Goal: Find specific page/section: Find specific page/section

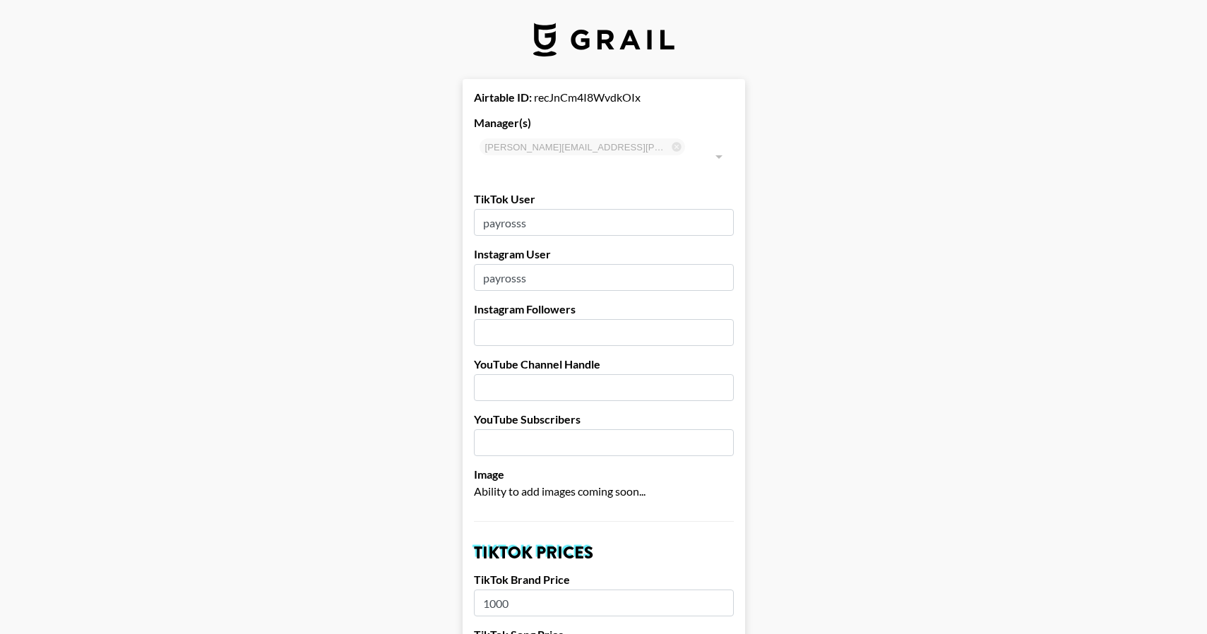
select select "USD"
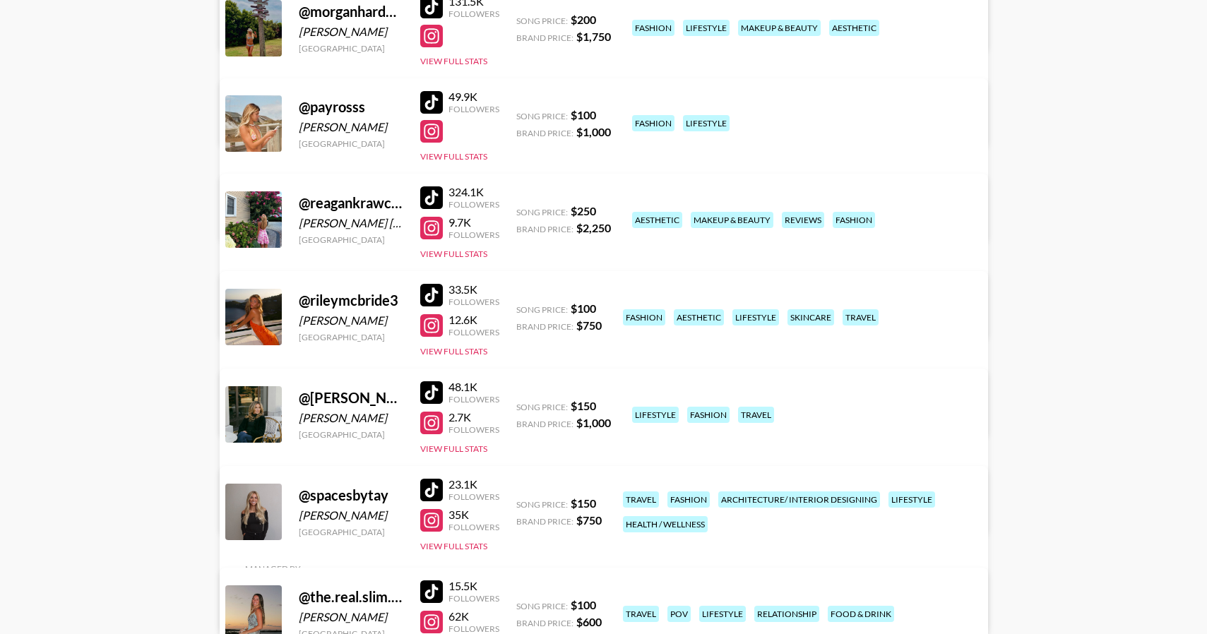
scroll to position [735, 0]
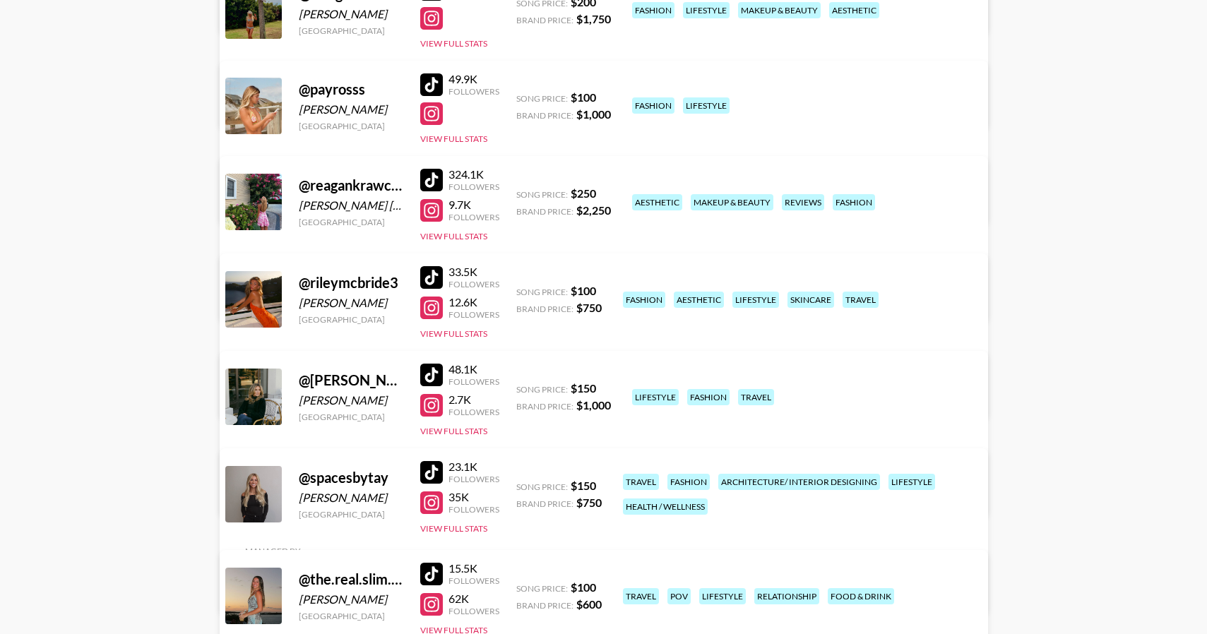
click at [430, 178] on div at bounding box center [431, 180] width 23 height 23
click at [429, 213] on div at bounding box center [431, 210] width 23 height 23
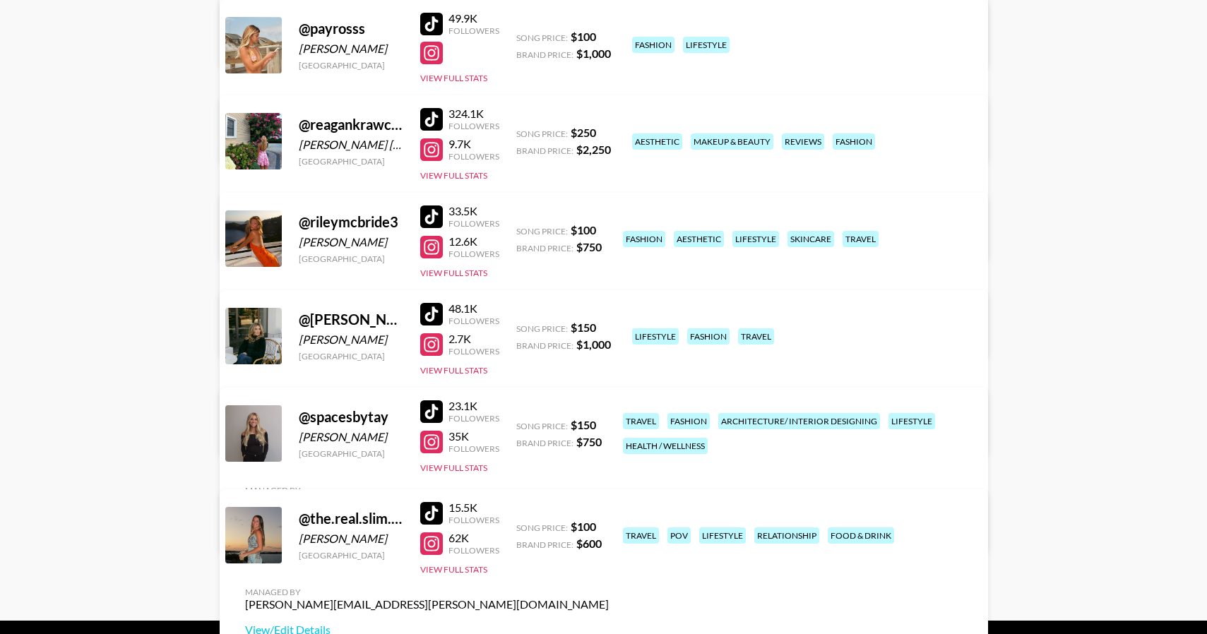
scroll to position [800, 0]
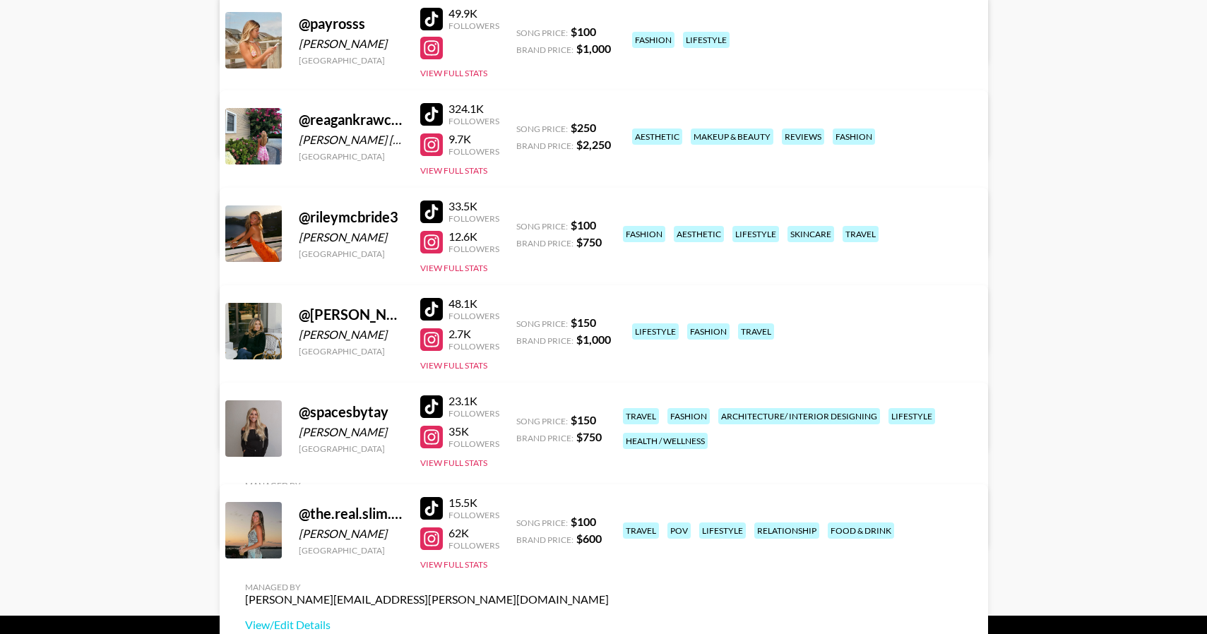
click at [430, 207] on div at bounding box center [431, 212] width 23 height 23
click at [436, 307] on div at bounding box center [431, 309] width 23 height 23
click at [434, 408] on div at bounding box center [431, 407] width 23 height 23
click at [434, 502] on div at bounding box center [431, 508] width 23 height 23
click at [436, 234] on div at bounding box center [431, 242] width 23 height 23
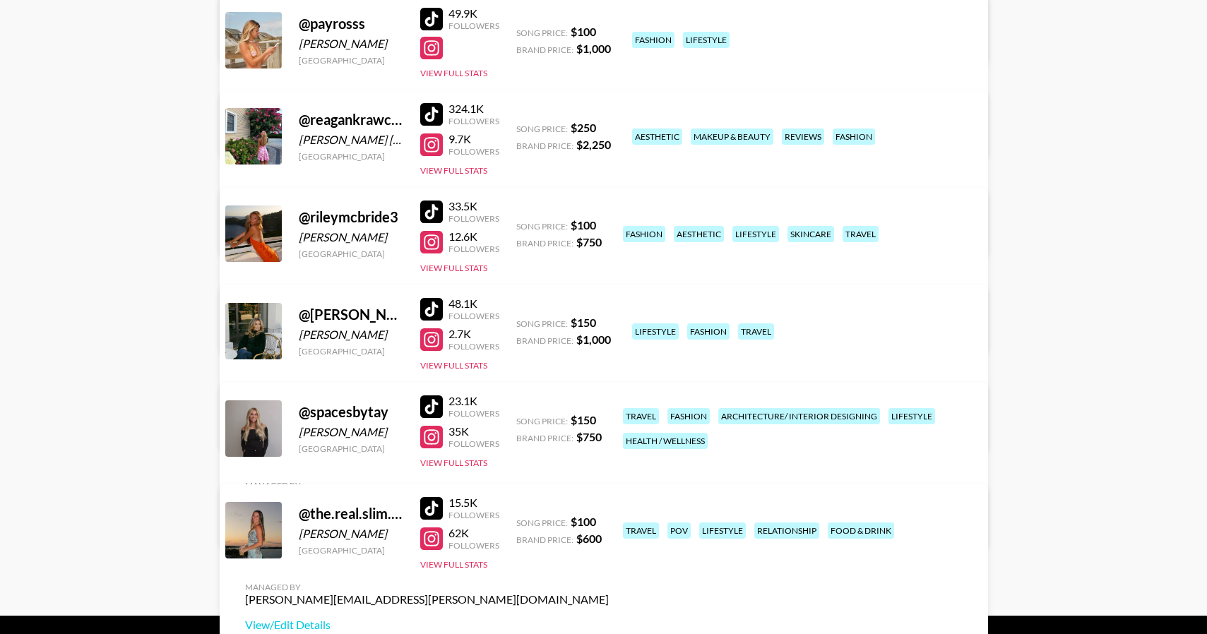
click at [430, 334] on div at bounding box center [431, 339] width 23 height 23
click at [433, 446] on div at bounding box center [431, 437] width 23 height 23
click at [433, 544] on div at bounding box center [431, 539] width 23 height 23
